Goal: Information Seeking & Learning: Learn about a topic

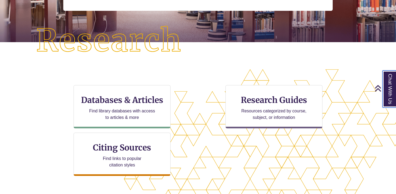
scroll to position [124, 0]
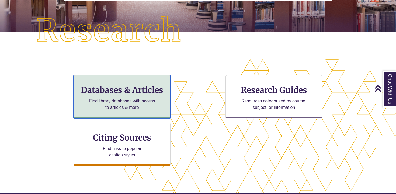
click at [133, 103] on p "Find library databases with access to articles & more" at bounding box center [122, 104] width 70 height 13
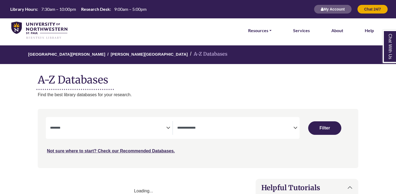
select select "Database Subject Filter"
select select "Database Types Filter"
select select "Database Subject Filter"
select select "Database Types Filter"
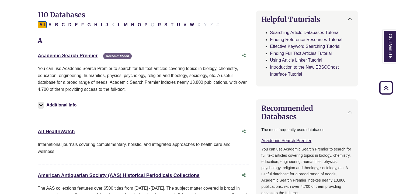
scroll to position [167, 0]
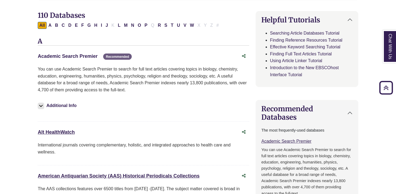
click at [60, 58] on link "Academic Search Premier This link opens in a new window" at bounding box center [68, 55] width 60 height 5
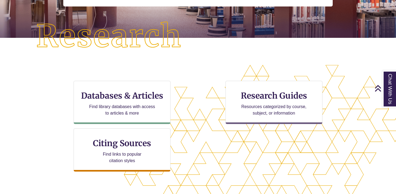
scroll to position [119, 0]
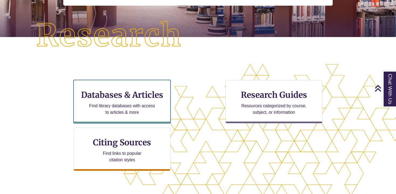
click at [122, 89] on h3 "Databases & Articles" at bounding box center [122, 94] width 88 height 10
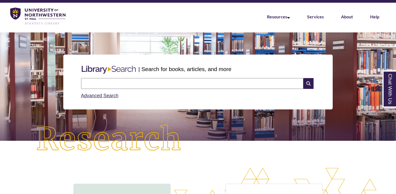
scroll to position [0, 0]
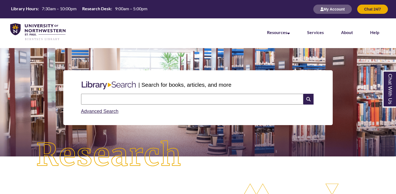
click at [148, 99] on input "text" at bounding box center [192, 99] width 222 height 11
click at [104, 98] on input "**" at bounding box center [192, 99] width 222 height 11
type input "**********"
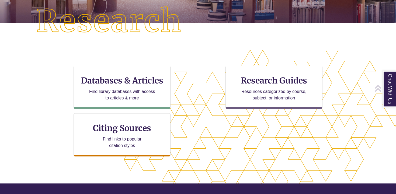
scroll to position [134, 0]
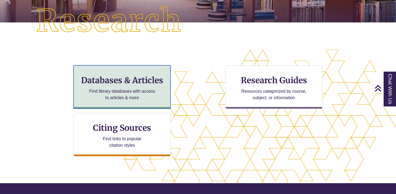
click at [95, 83] on h3 "Databases & Articles" at bounding box center [122, 80] width 88 height 10
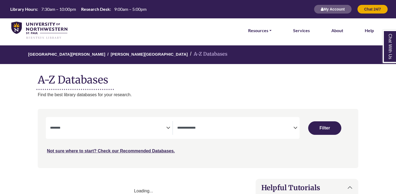
select select "Database Subject Filter"
select select "Database Types Filter"
select select "Database Subject Filter"
select select "Database Types Filter"
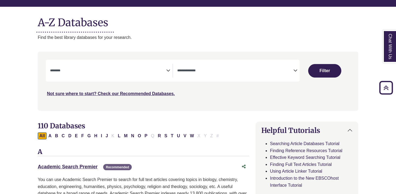
scroll to position [56, 0]
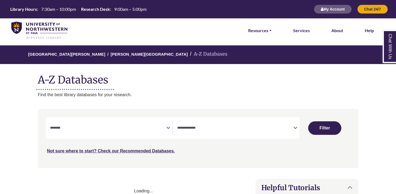
select select "Database Subject Filter"
select select "Database Types Filter"
select select "Database Subject Filter"
select select "Database Types Filter"
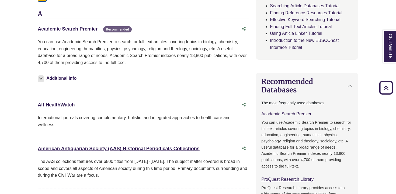
scroll to position [193, 0]
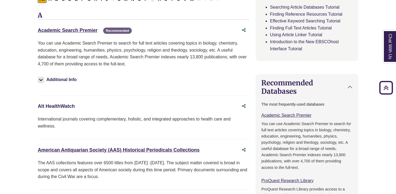
click at [57, 105] on link "Alt HealthWatch This link opens in a new window" at bounding box center [56, 105] width 37 height 5
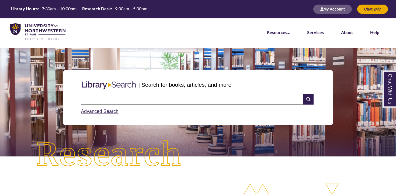
click at [139, 97] on input "text" at bounding box center [192, 99] width 222 height 11
click at [136, 101] on input "**********" at bounding box center [192, 99] width 222 height 11
type input "**********"
